Goal: Transaction & Acquisition: Purchase product/service

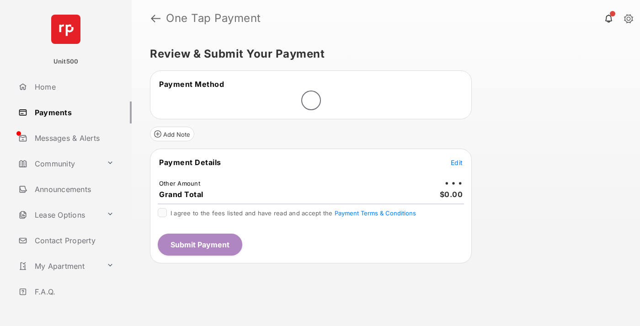
click at [457, 162] on span "Edit" at bounding box center [457, 163] width 12 height 8
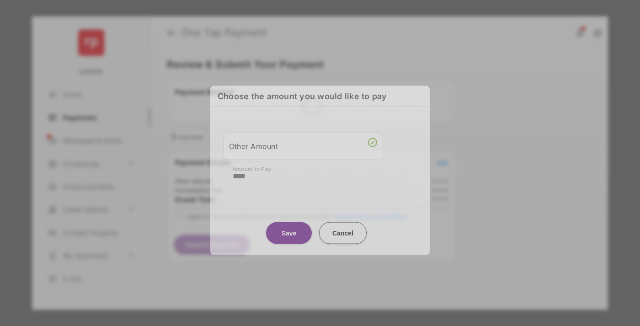
type input "****"
click at [289, 229] on button "Save" at bounding box center [289, 233] width 46 height 22
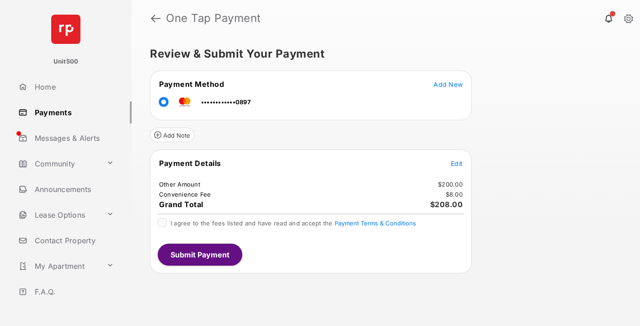
click at [457, 163] on span "Edit" at bounding box center [457, 164] width 12 height 8
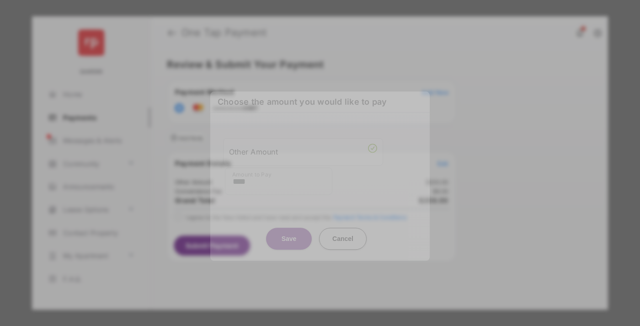
click at [289, 238] on button "Save" at bounding box center [289, 239] width 46 height 22
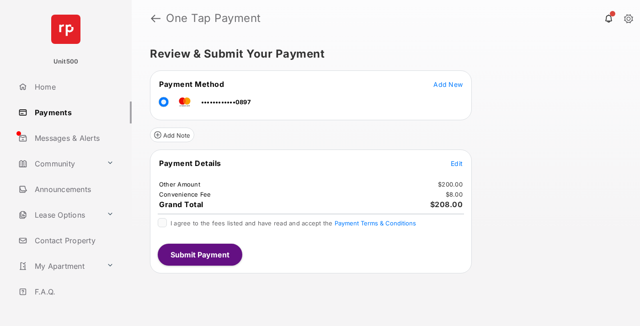
click at [199, 254] on button "Submit Payment" at bounding box center [200, 255] width 85 height 22
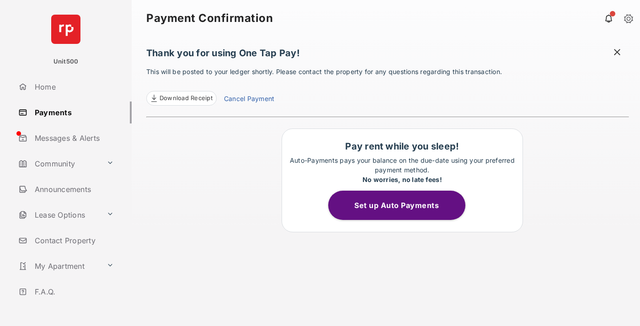
click at [617, 53] on span at bounding box center [617, 53] width 9 height 11
